Goal: Transaction & Acquisition: Book appointment/travel/reservation

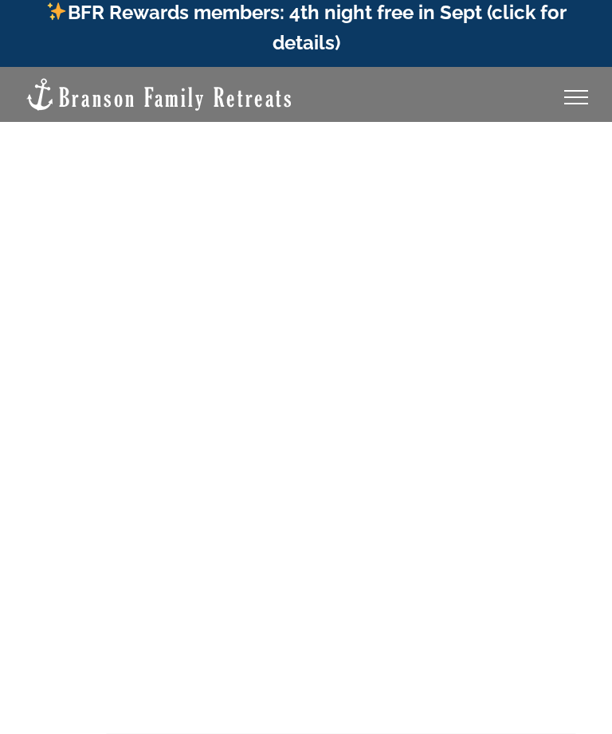
scroll to position [10, 0]
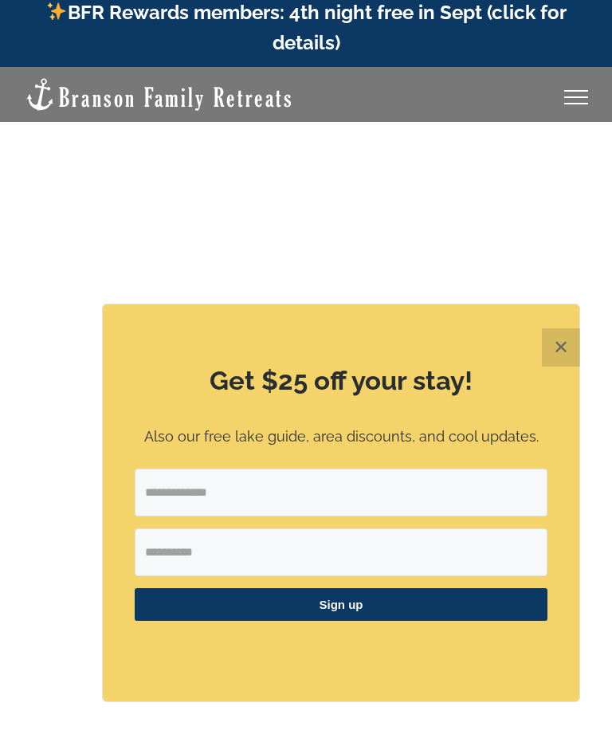
click at [559, 367] on button "✕" at bounding box center [561, 347] width 38 height 38
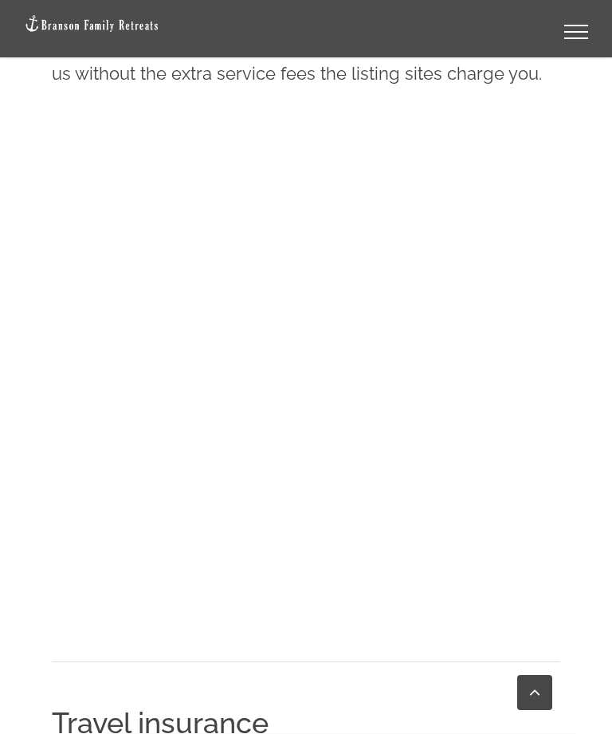
scroll to position [1016, 0]
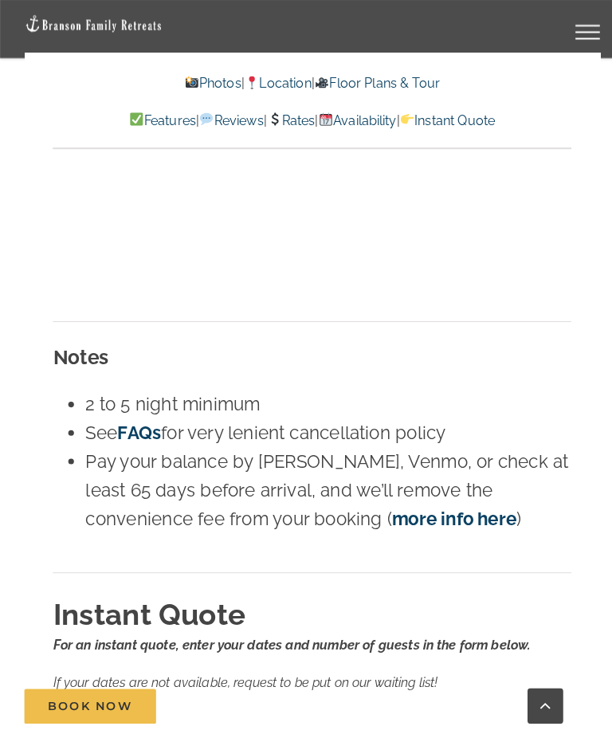
scroll to position [12121, 0]
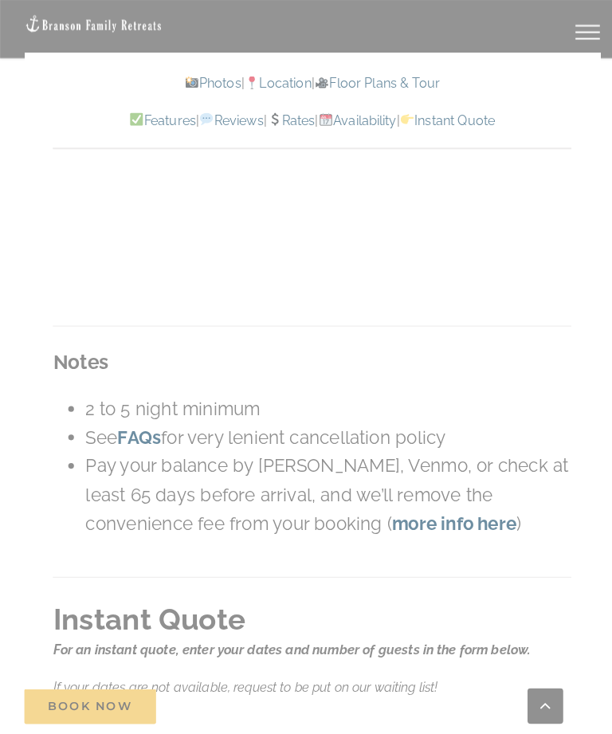
click at [25, 275] on div "Rates For an instant quote, use the form below to enter your dates and number o…" at bounding box center [306, 514] width 564 height 1959
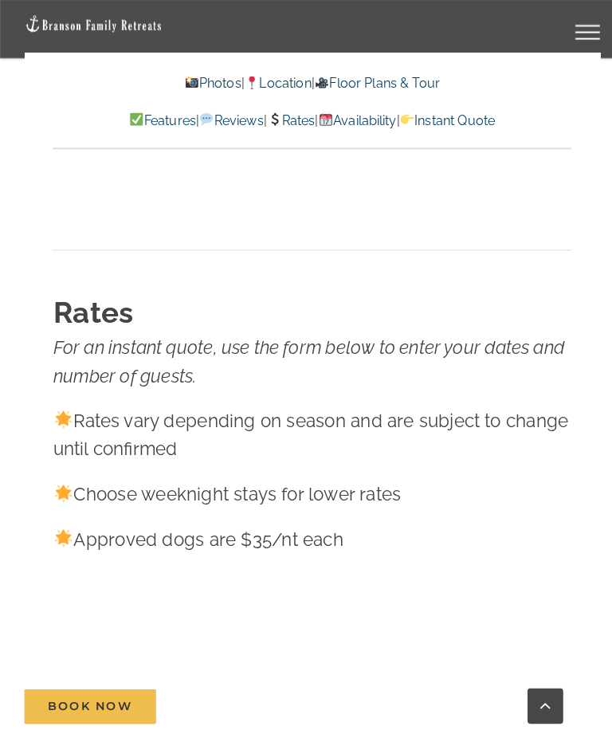
scroll to position [11368, 0]
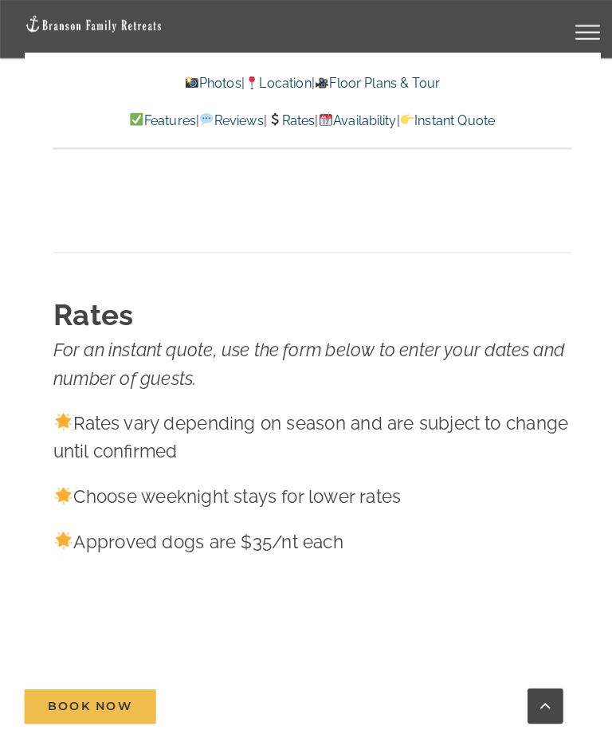
click at [294, 116] on link "Rates" at bounding box center [284, 118] width 47 height 15
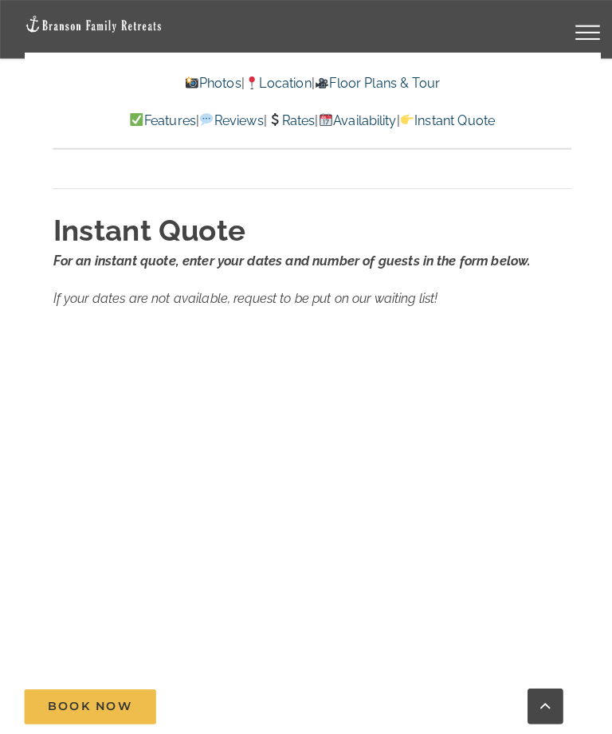
scroll to position [12500, 0]
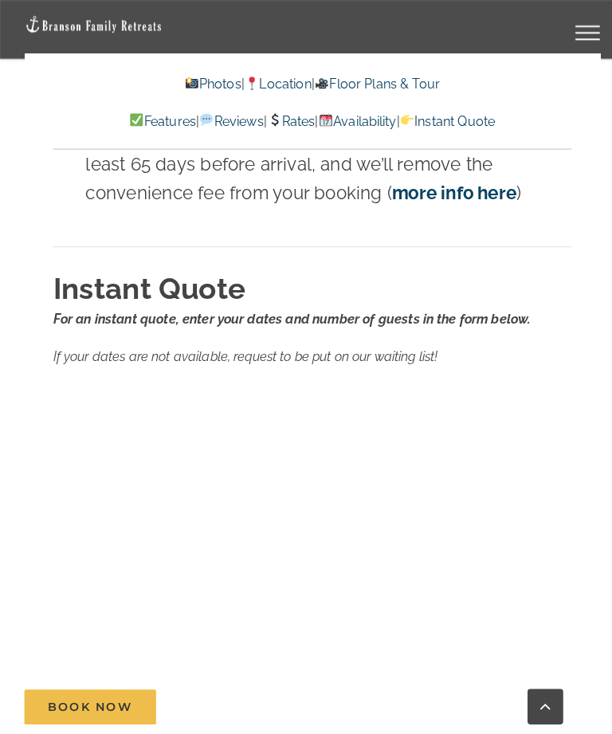
scroll to position [12446, 0]
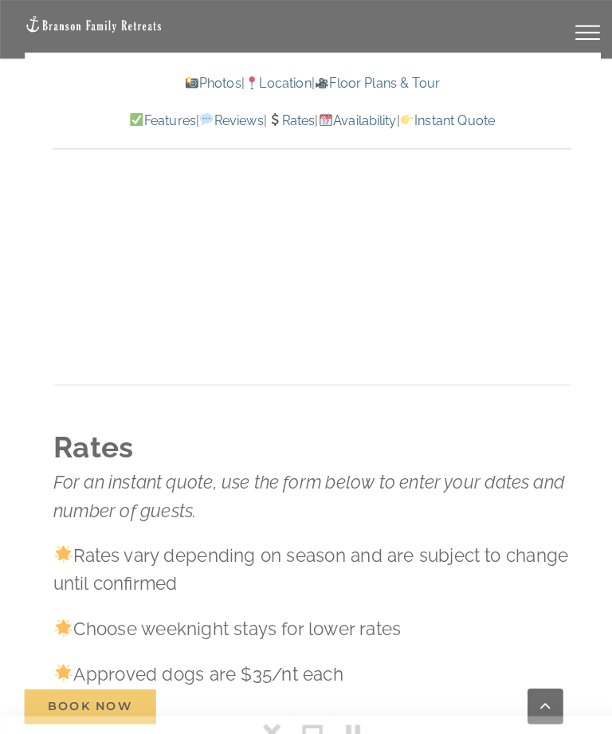
scroll to position [12107, 0]
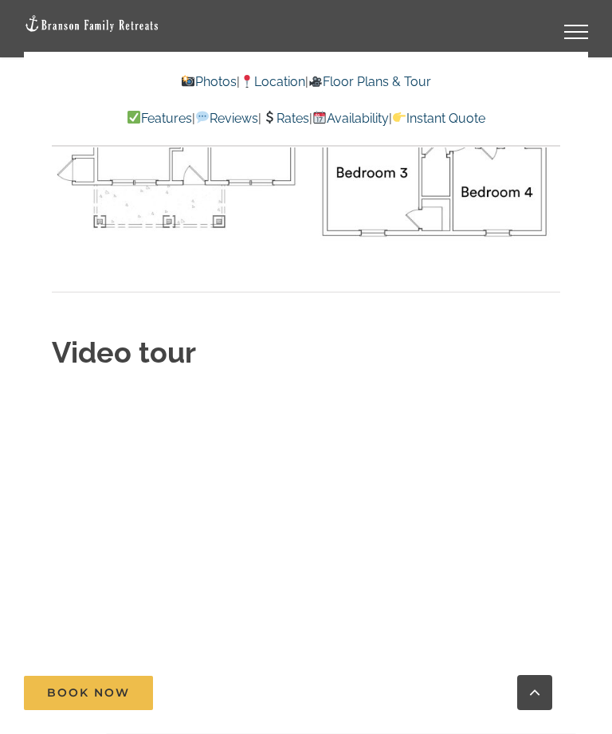
scroll to position [6079, 0]
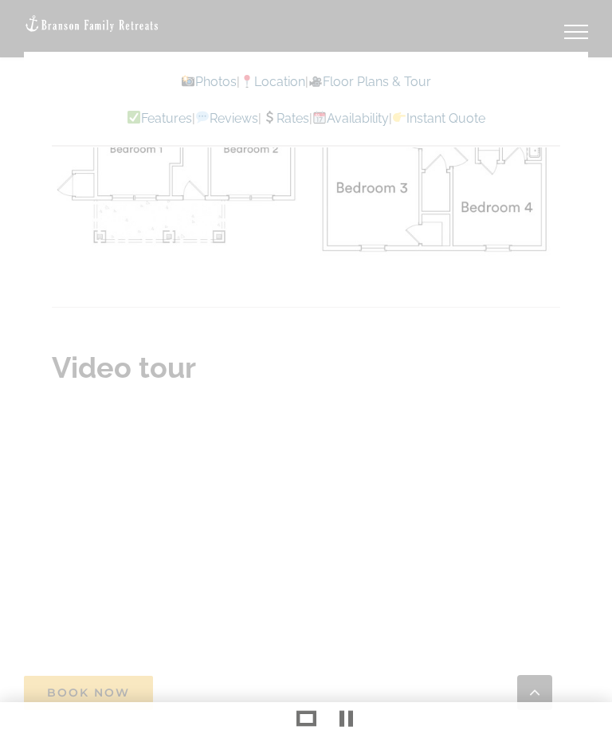
scroll to position [6130, 0]
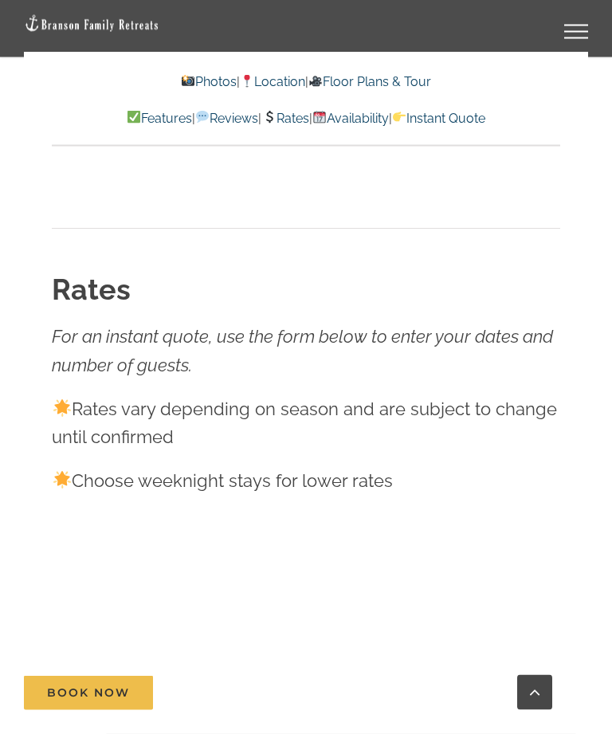
scroll to position [10309, 0]
click at [297, 114] on link "Rates" at bounding box center [284, 118] width 47 height 15
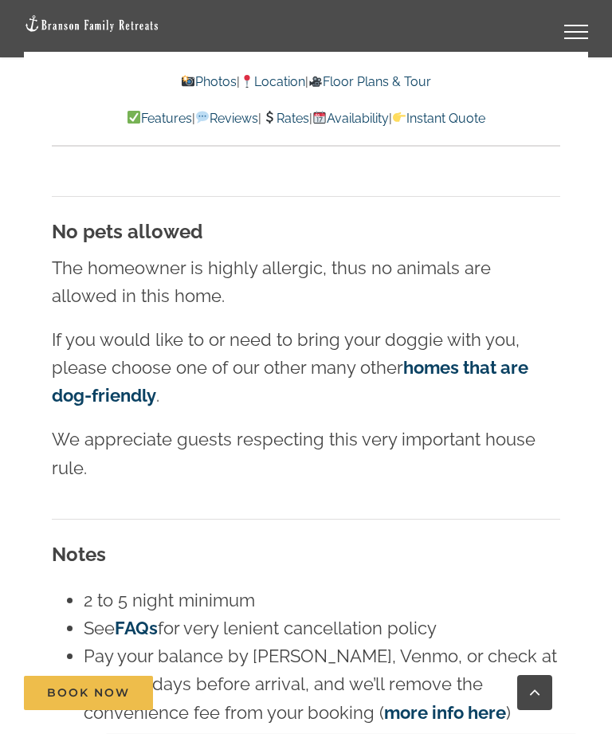
scroll to position [11064, 0]
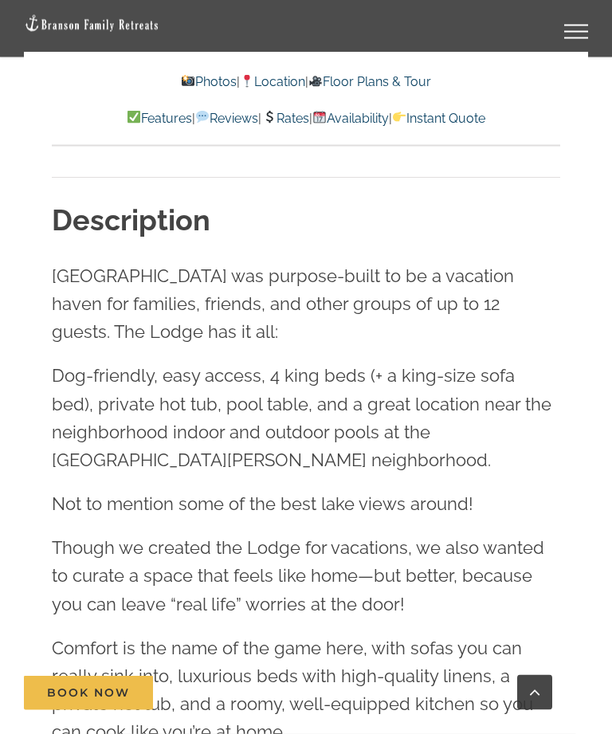
scroll to position [1632, 0]
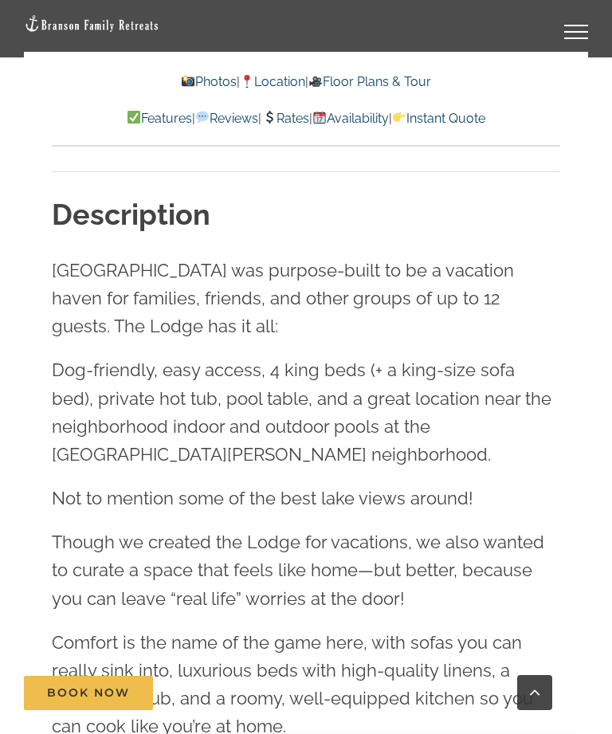
click at [292, 123] on link "Rates" at bounding box center [284, 118] width 47 height 15
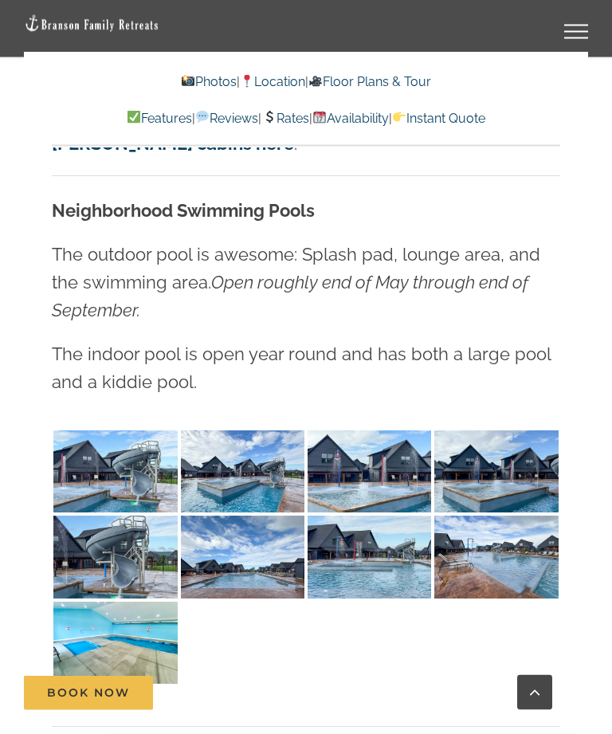
scroll to position [3681, 0]
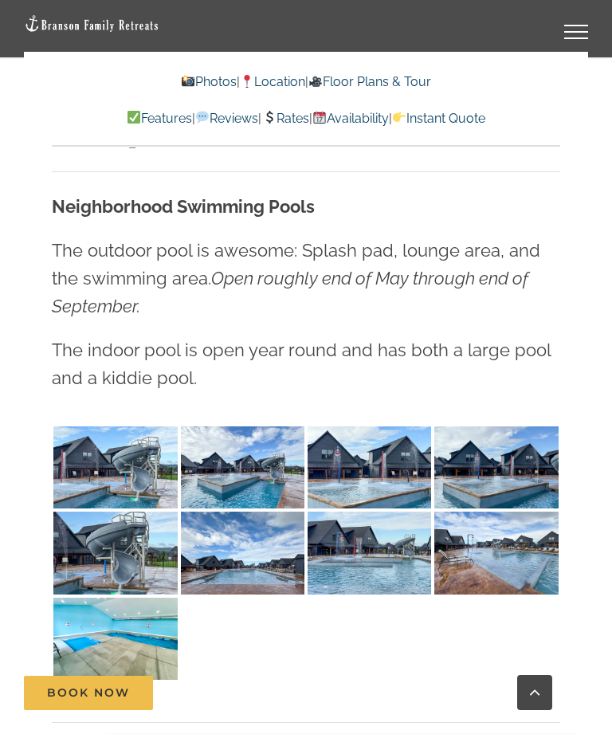
click at [86, 448] on img at bounding box center [114, 467] width 123 height 83
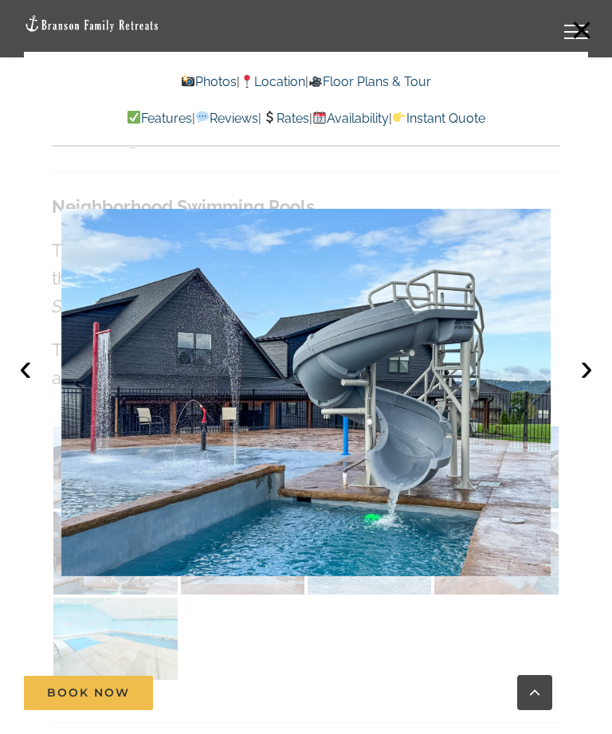
click at [586, 385] on button "›" at bounding box center [586, 367] width 35 height 35
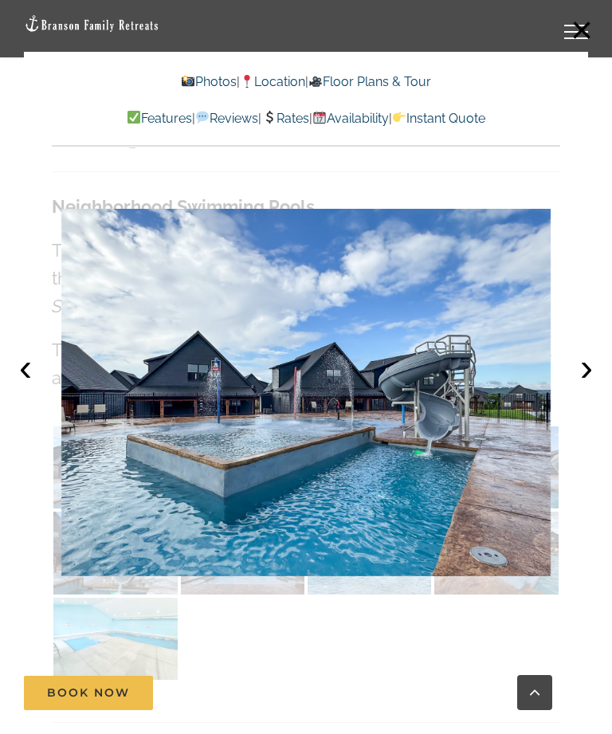
click at [583, 385] on button "›" at bounding box center [586, 367] width 35 height 35
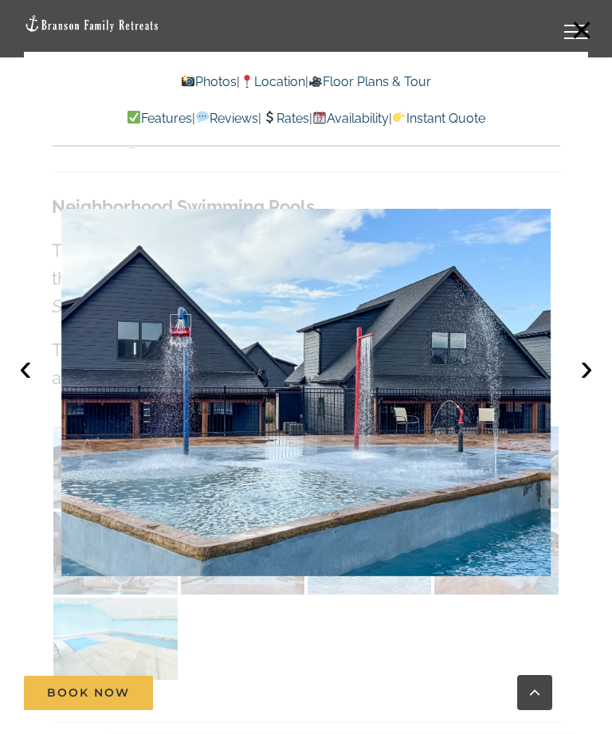
click at [583, 385] on button "›" at bounding box center [586, 367] width 35 height 35
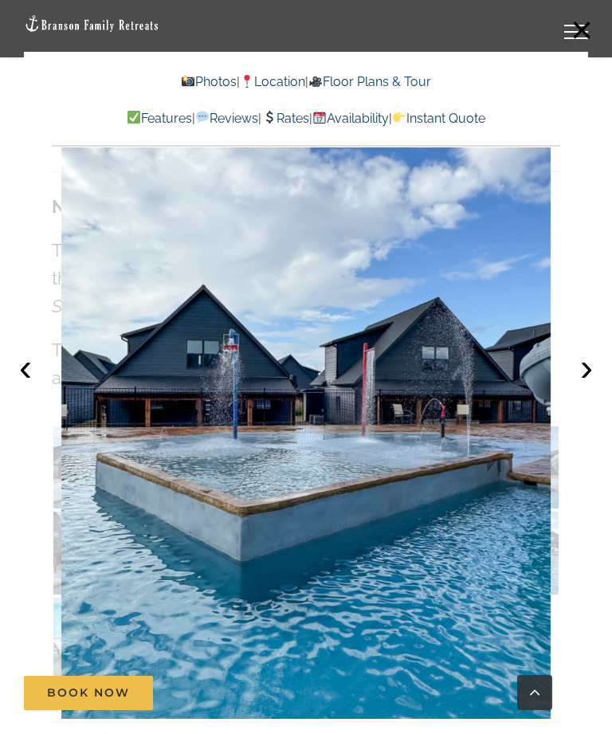
click at [586, 385] on button "›" at bounding box center [586, 367] width 35 height 35
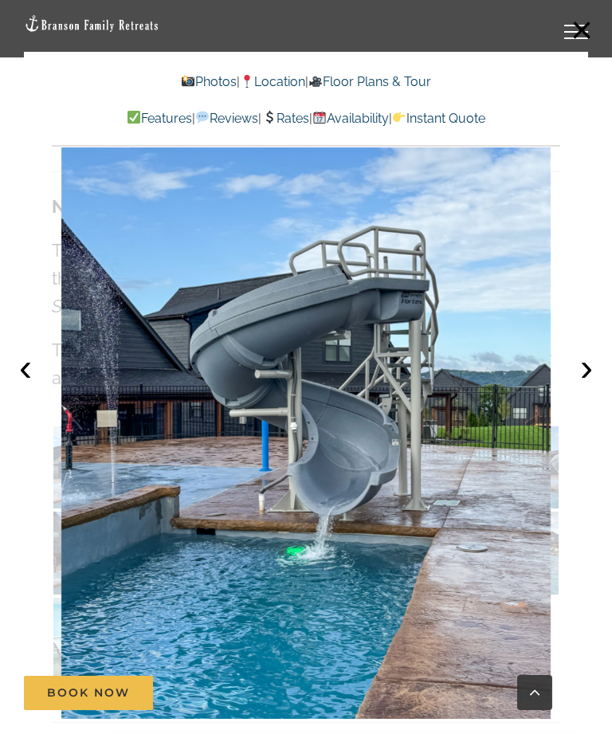
click at [589, 385] on button "›" at bounding box center [586, 367] width 35 height 35
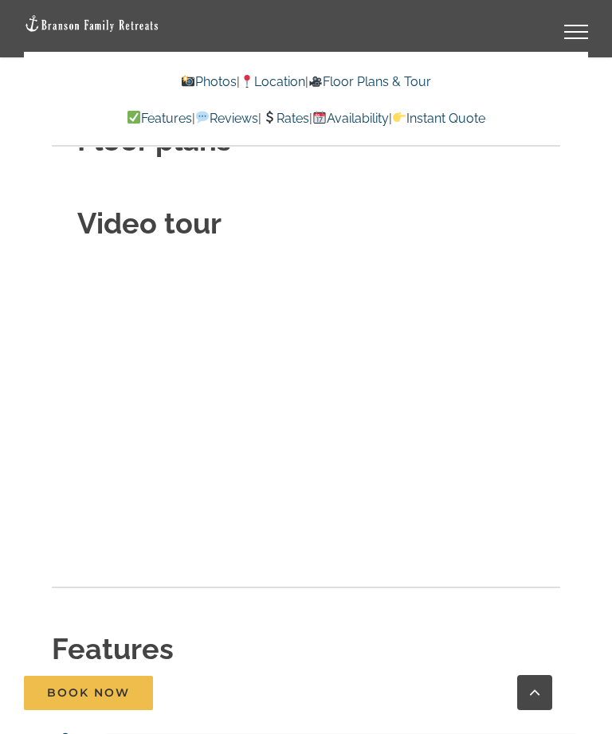
scroll to position [6100, 0]
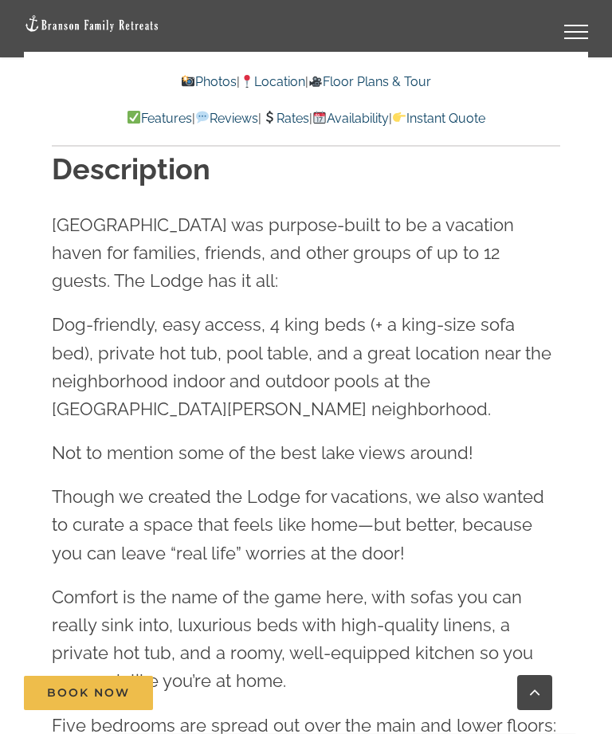
scroll to position [1676, 0]
